Goal: Check status

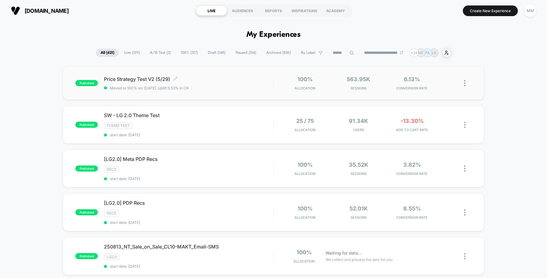
click at [238, 85] on div "Price Strategy Test V2 (5/29) Click to edit experience details Click to edit ex…" at bounding box center [188, 83] width 169 height 14
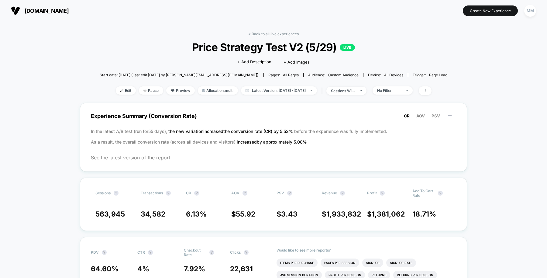
drag, startPoint x: 58, startPoint y: 9, endPoint x: 48, endPoint y: 96, distance: 87.8
drag, startPoint x: 76, startPoint y: 15, endPoint x: 25, endPoint y: 12, distance: 51.8
click at [25, 12] on section "[DOMAIN_NAME]" at bounding box center [95, 10] width 173 height 15
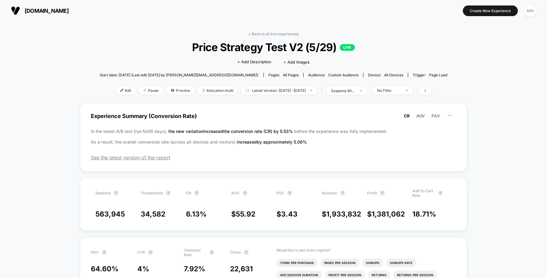
click at [167, 41] on span "Price Strategy Test V2 (5/29) LIVE" at bounding box center [273, 47] width 313 height 13
drag, startPoint x: 67, startPoint y: 11, endPoint x: 42, endPoint y: 41, distance: 39.0
drag, startPoint x: 91, startPoint y: 16, endPoint x: 23, endPoint y: 8, distance: 67.7
click at [23, 8] on section "laurageller.com" at bounding box center [95, 10] width 173 height 15
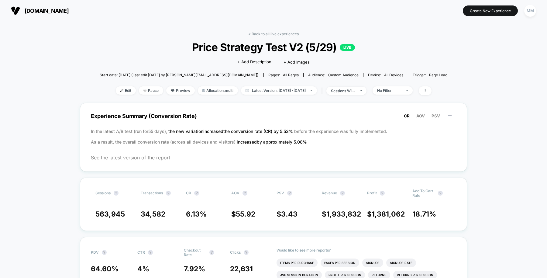
copy span "laurageller.com"
